Goal: Task Accomplishment & Management: Manage account settings

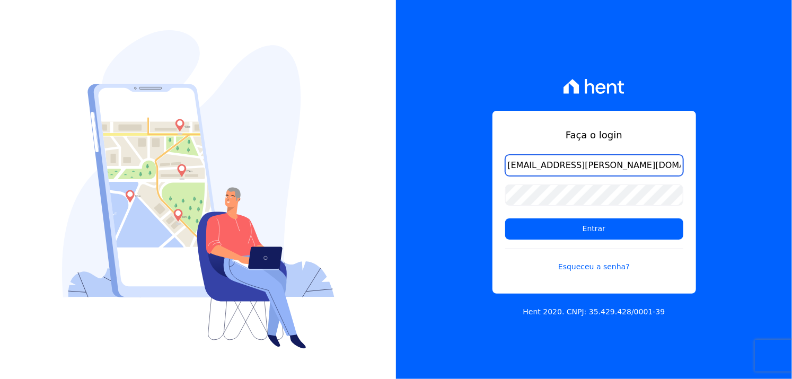
type input "manoela.domingues@lbfengenharia.com.br"
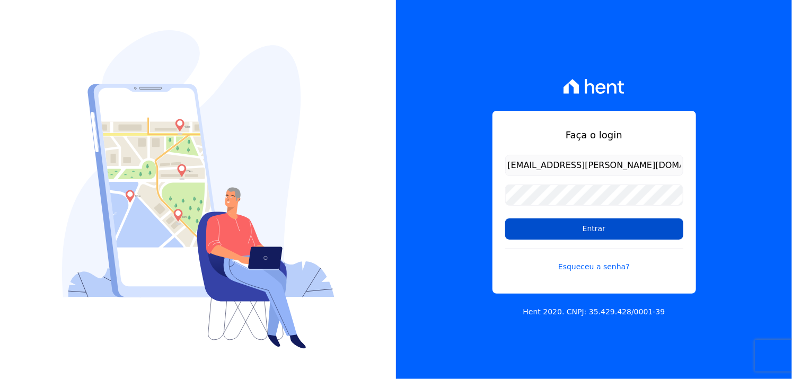
click at [560, 227] on input "Entrar" at bounding box center [595, 229] width 178 height 21
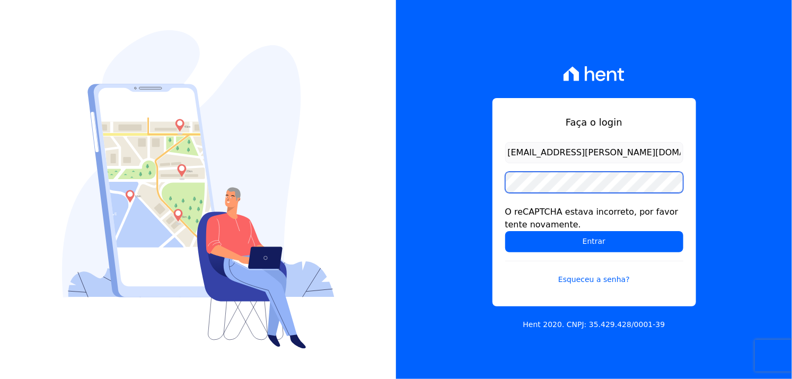
click at [475, 176] on div "Faça o login manoela.domingues@lbfengenharia.com.br O reCAPTCHA estava incorret…" at bounding box center [594, 189] width 396 height 379
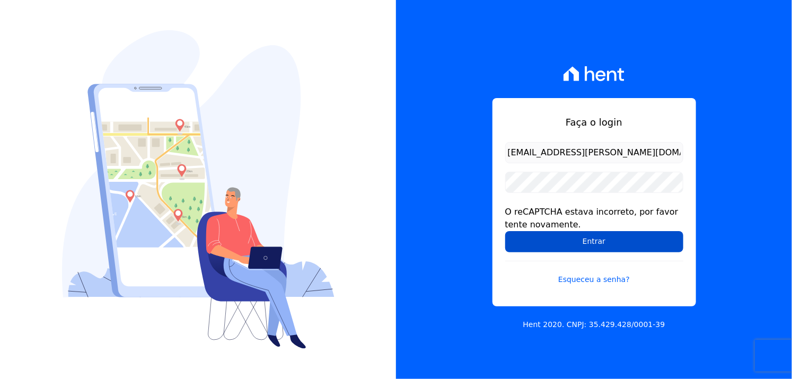
click at [551, 244] on input "Entrar" at bounding box center [595, 241] width 178 height 21
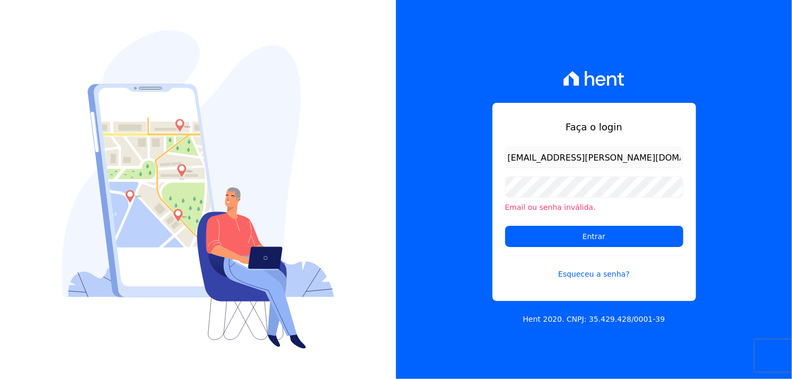
click at [567, 205] on li "Email ou senha inválida." at bounding box center [595, 207] width 178 height 11
click at [546, 229] on input "Entrar" at bounding box center [595, 236] width 178 height 21
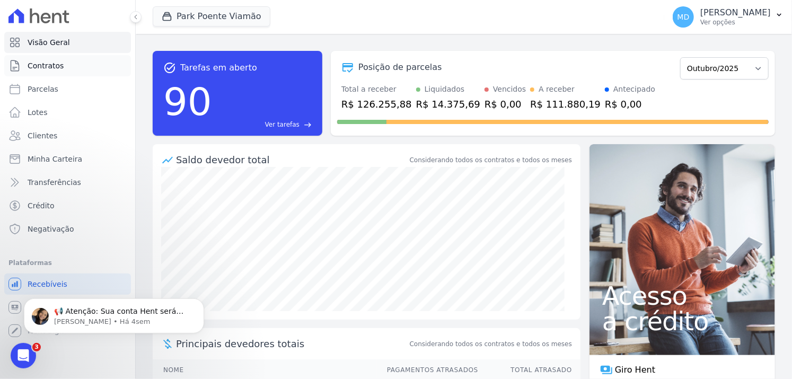
click at [63, 67] on link "Contratos" at bounding box center [67, 65] width 127 height 21
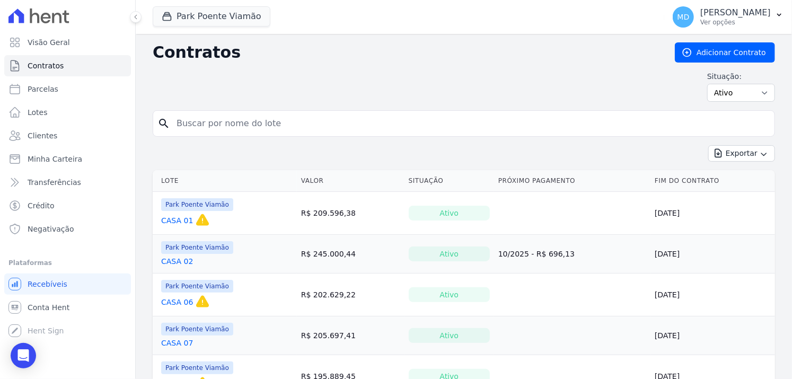
click at [272, 123] on input "search" at bounding box center [470, 123] width 600 height 21
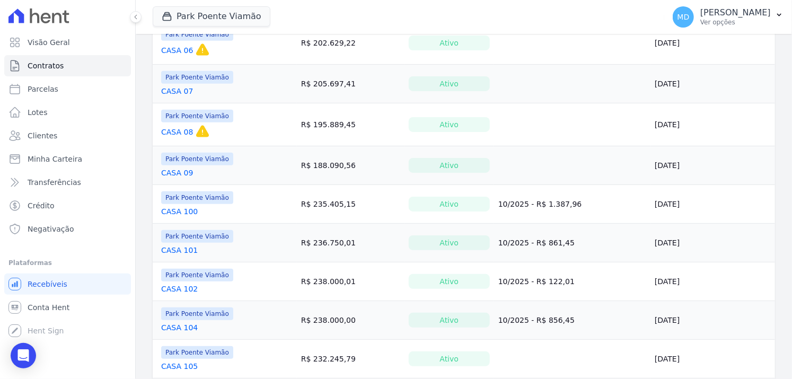
scroll to position [44, 0]
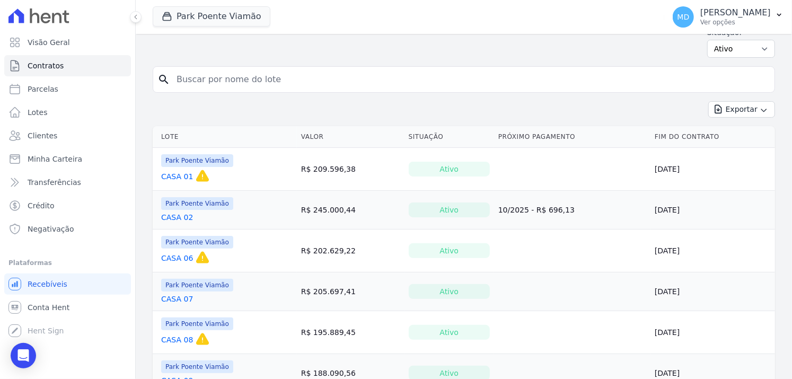
click at [169, 172] on link "CASA 01" at bounding box center [177, 176] width 32 height 11
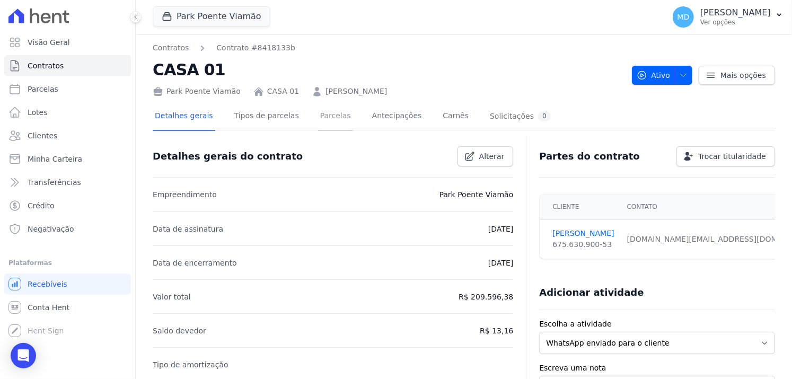
click at [318, 122] on link "Parcelas" at bounding box center [335, 117] width 35 height 28
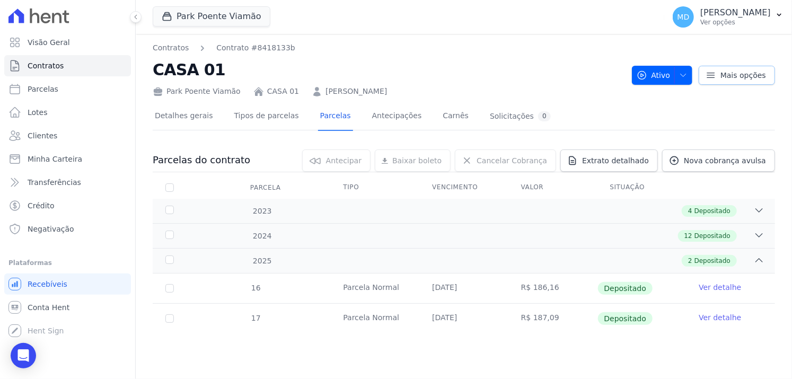
click at [720, 72] on link "Mais opções" at bounding box center [737, 75] width 76 height 19
click at [82, 93] on link "Parcelas" at bounding box center [67, 89] width 127 height 21
select select
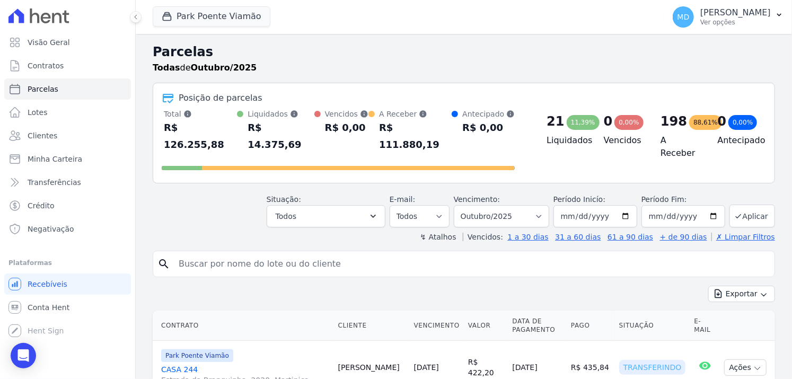
click at [265, 254] on input "search" at bounding box center [471, 264] width 598 height 21
type input "casa 01"
select select
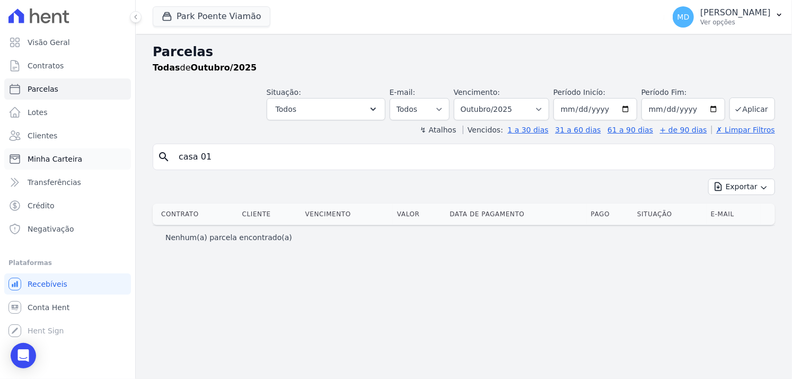
drag, startPoint x: 184, startPoint y: 155, endPoint x: 118, endPoint y: 158, distance: 65.3
click at [119, 160] on div "Visão Geral Contratos [GEOGRAPHIC_DATA] Lotes Clientes Minha Carteira Transferê…" at bounding box center [396, 189] width 792 height 379
type input "edemar"
select select
click at [247, 156] on input "edemar" at bounding box center [471, 156] width 598 height 21
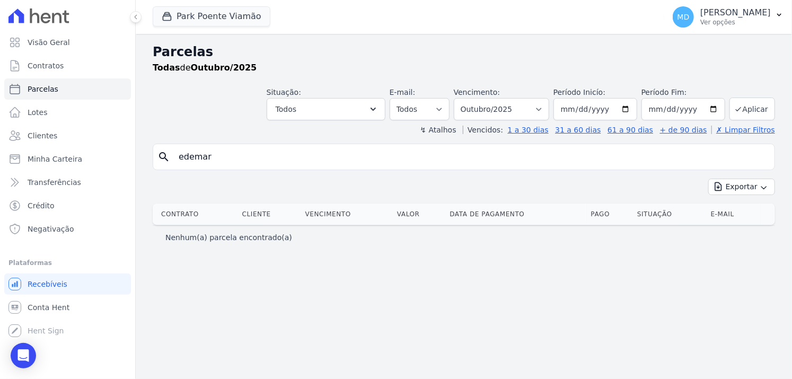
drag, startPoint x: 172, startPoint y: 158, endPoint x: 167, endPoint y: 156, distance: 5.5
click at [167, 156] on div "search [GEOGRAPHIC_DATA]" at bounding box center [464, 157] width 623 height 27
type input "[PERSON_NAME]"
select select
click at [510, 106] on select "Filtrar por período ──────── Todos os meses Novembro/2022 Dezembro/2022 [GEOGRA…" at bounding box center [501, 109] width 95 height 22
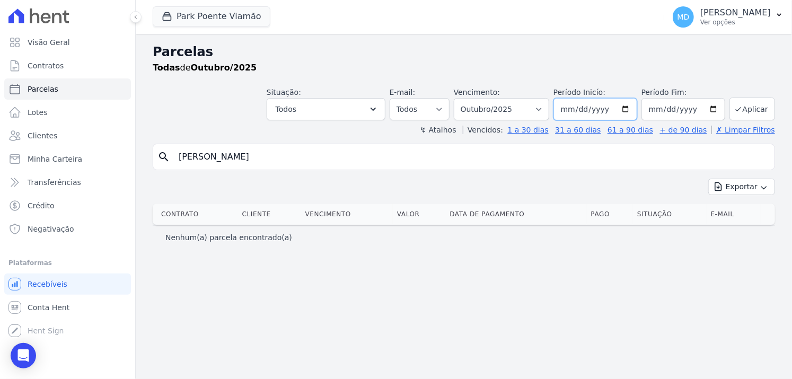
click at [593, 109] on input "[DATE]" at bounding box center [596, 109] width 84 height 22
type input "[DATE]"
click at [294, 163] on input "[PERSON_NAME]" at bounding box center [471, 156] width 598 height 21
type input "p"
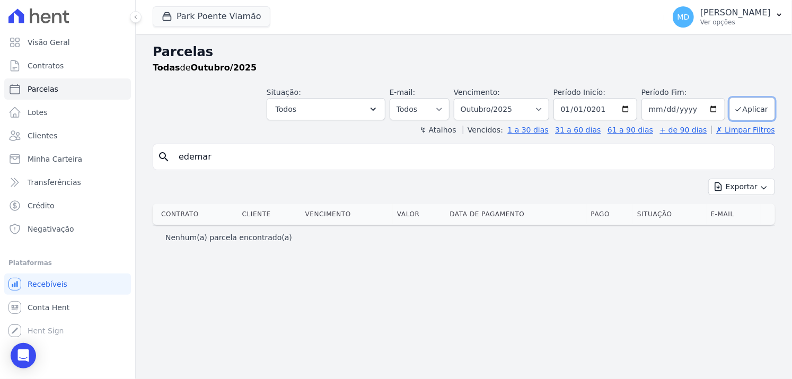
type input "edemar"
select select
click at [79, 141] on link "Clientes" at bounding box center [67, 135] width 127 height 21
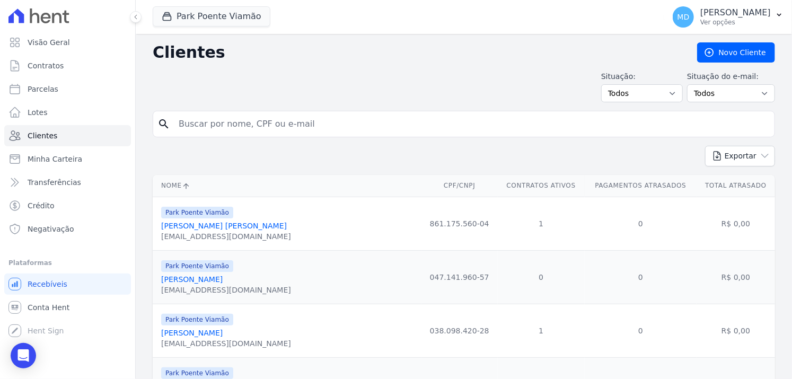
click at [231, 120] on input "search" at bounding box center [471, 124] width 598 height 21
type input "edemar"
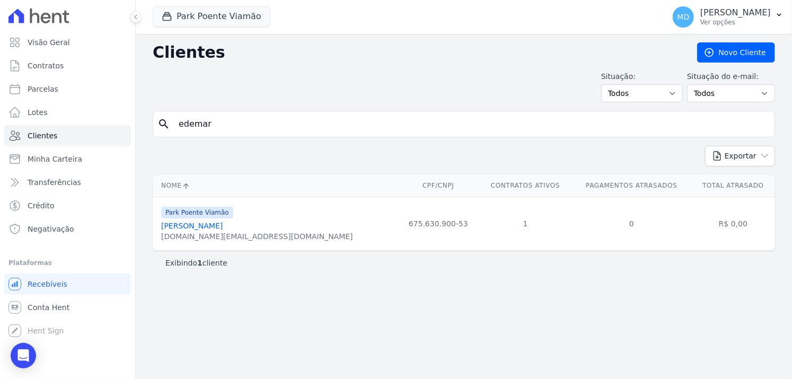
click at [223, 224] on link "[PERSON_NAME]" at bounding box center [192, 226] width 62 height 8
click at [737, 154] on button "Exportar" at bounding box center [741, 156] width 70 height 21
click at [749, 182] on span "PDF" at bounding box center [749, 180] width 14 height 8
click at [739, 85] on select "Todos Confirmado Não confirmado" at bounding box center [731, 93] width 88 height 18
click at [739, 88] on select "Todos Confirmado Não confirmado" at bounding box center [731, 93] width 88 height 18
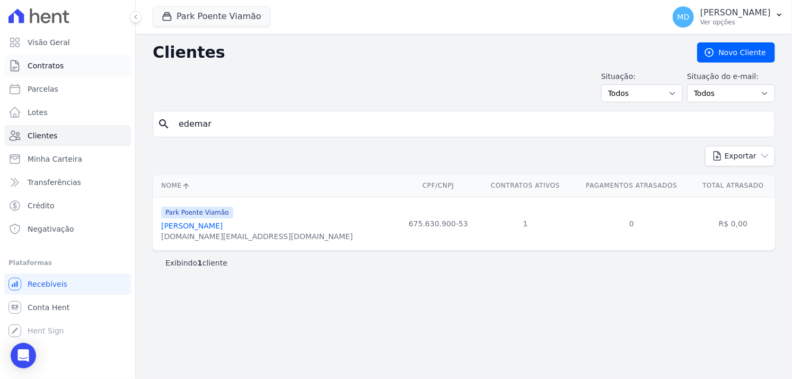
click at [76, 66] on link "Contratos" at bounding box center [67, 65] width 127 height 21
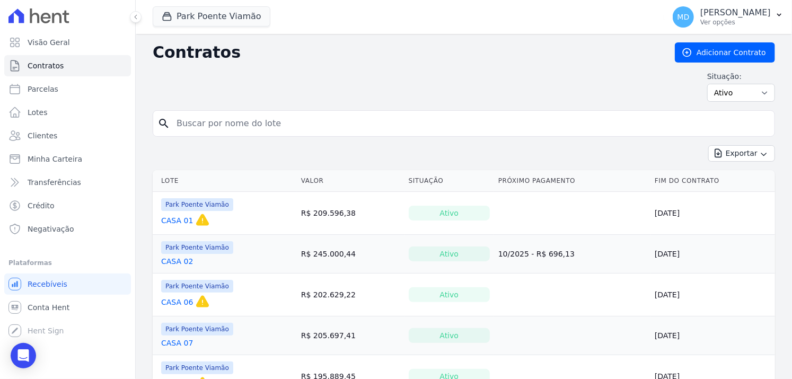
click at [179, 218] on link "CASA 01" at bounding box center [177, 220] width 32 height 11
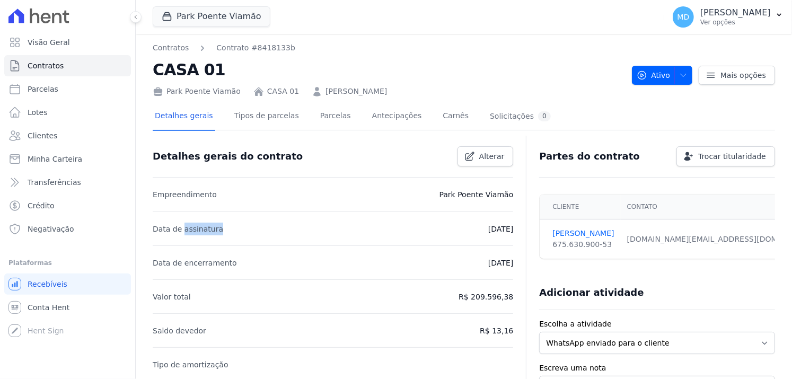
click at [179, 218] on li "Data de assinatura [DATE]" at bounding box center [333, 229] width 361 height 34
click at [555, 121] on div "Detalhes gerais Tipos de parcelas [GEOGRAPHIC_DATA] Antecipações [PERSON_NAME] …" at bounding box center [464, 116] width 623 height 27
click at [728, 79] on span "Mais opções" at bounding box center [744, 75] width 46 height 11
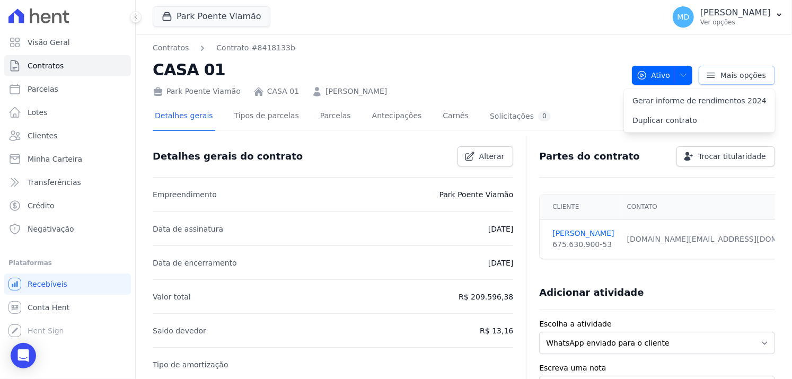
click at [728, 79] on span "Mais opções" at bounding box center [744, 75] width 46 height 11
click at [323, 119] on link "Parcelas" at bounding box center [335, 117] width 35 height 28
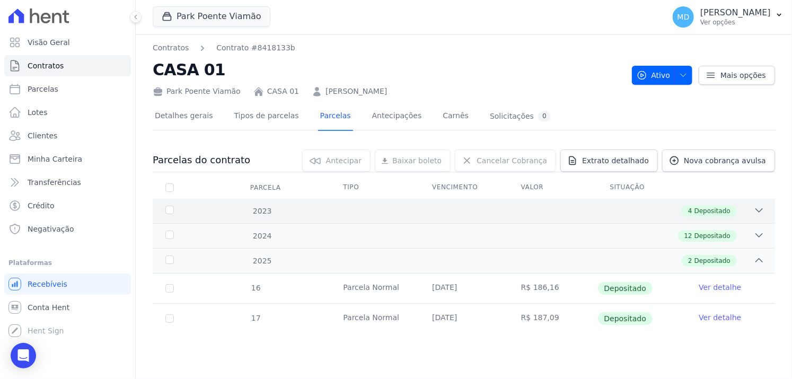
click at [707, 205] on div "4 Depositado" at bounding box center [709, 211] width 55 height 12
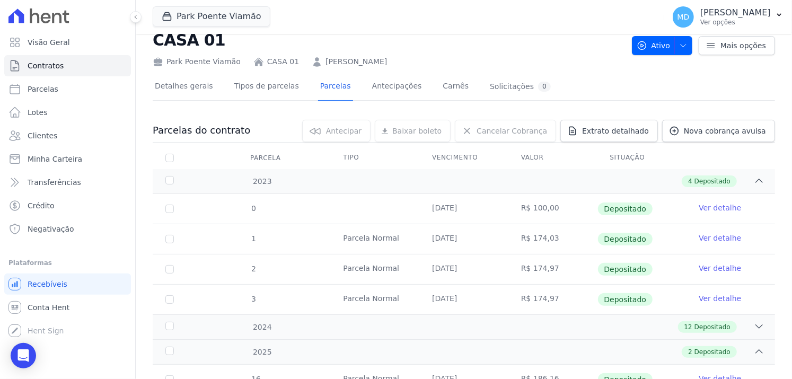
scroll to position [106, 0]
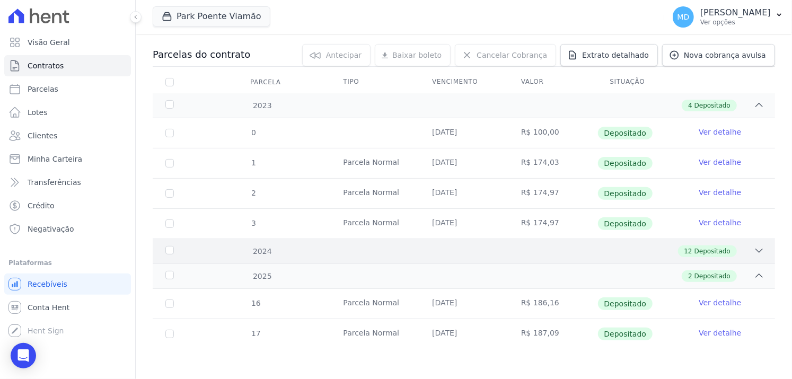
click at [697, 250] on span "Depositado" at bounding box center [713, 252] width 36 height 10
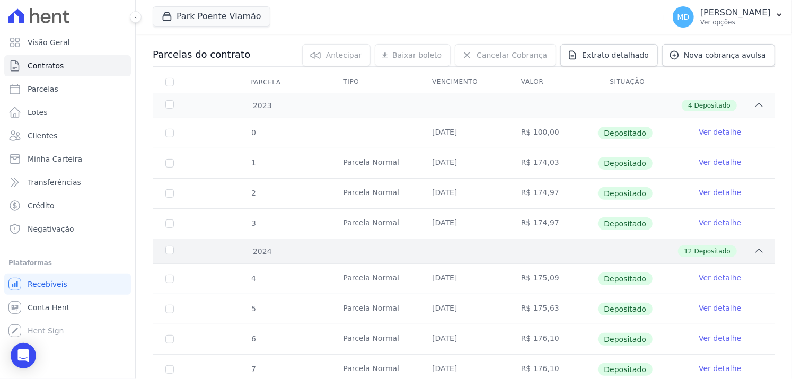
click at [704, 250] on span "Depositado" at bounding box center [713, 252] width 36 height 10
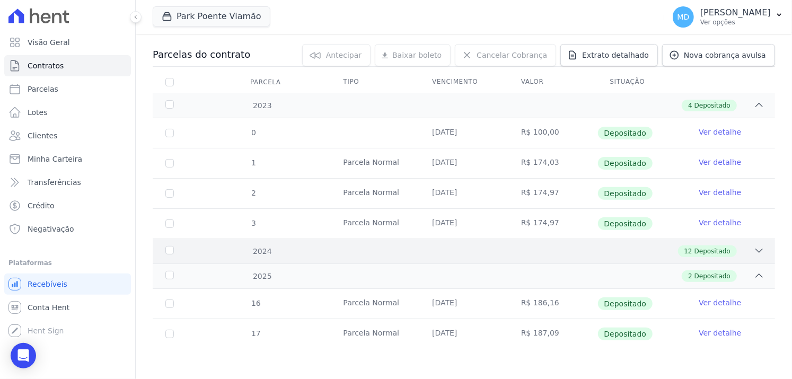
click at [704, 251] on span "Depositado" at bounding box center [713, 252] width 36 height 10
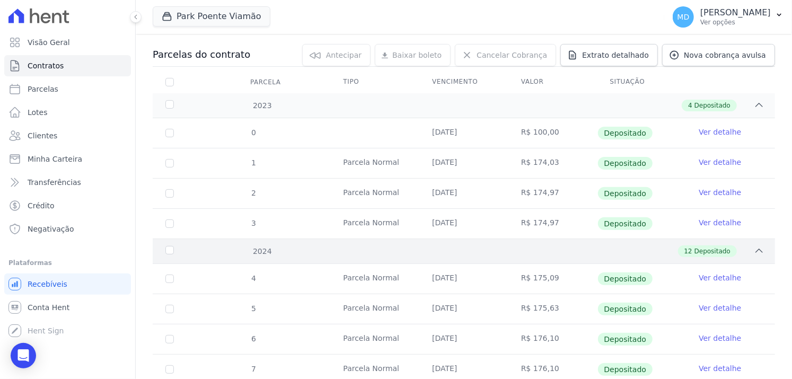
click at [704, 251] on span "Depositado" at bounding box center [713, 252] width 36 height 10
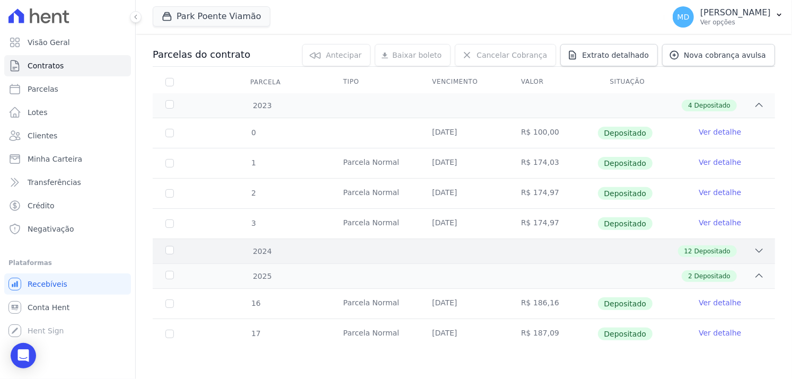
click at [704, 251] on span "Depositado" at bounding box center [713, 252] width 36 height 10
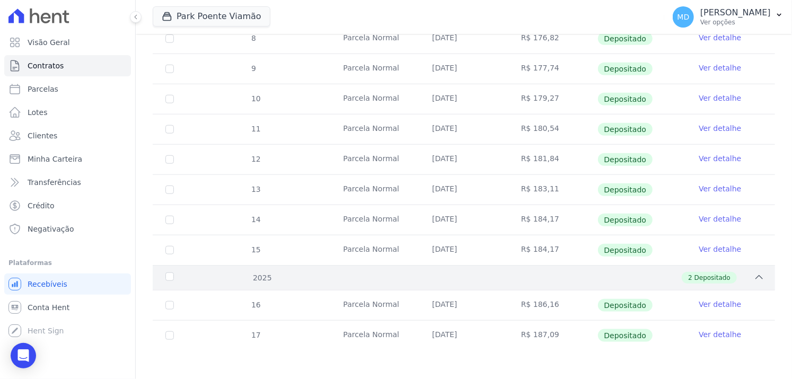
click at [695, 279] on span "Depositado" at bounding box center [713, 278] width 36 height 10
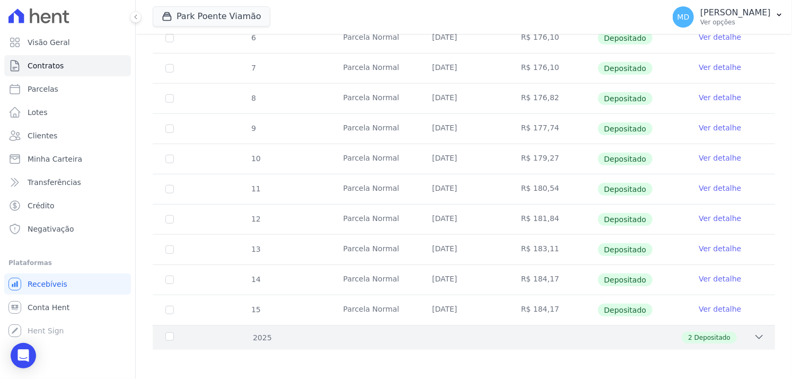
click at [702, 336] on span "Depositado" at bounding box center [713, 338] width 36 height 10
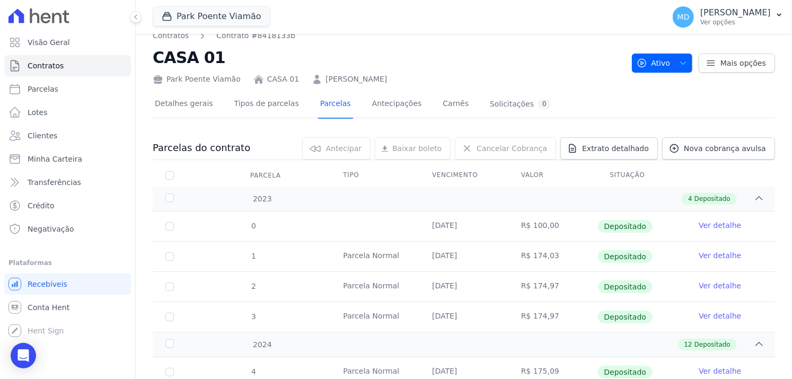
scroll to position [0, 0]
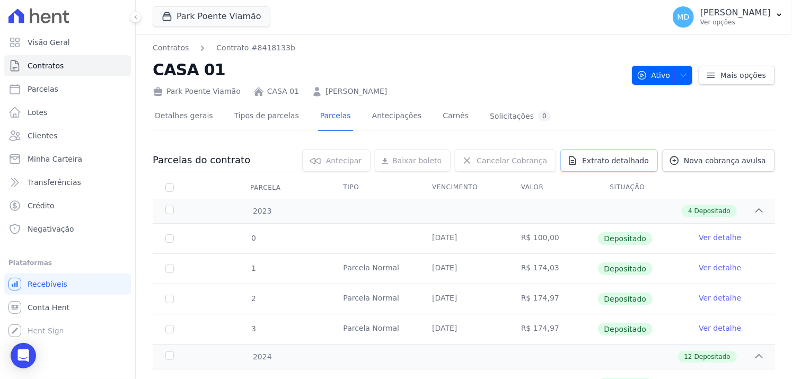
click at [637, 160] on span "Extrato detalhado" at bounding box center [615, 160] width 67 height 11
click at [755, 176] on span "Exportar XLSX" at bounding box center [755, 178] width 61 height 11
click at [768, 21] on p "Ver opções" at bounding box center [736, 22] width 71 height 8
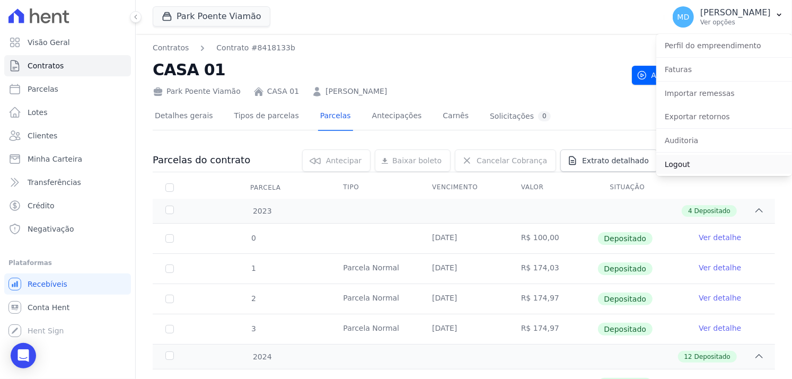
click at [698, 167] on link "Logout" at bounding box center [725, 164] width 136 height 19
